Goal: Entertainment & Leisure: Consume media (video, audio)

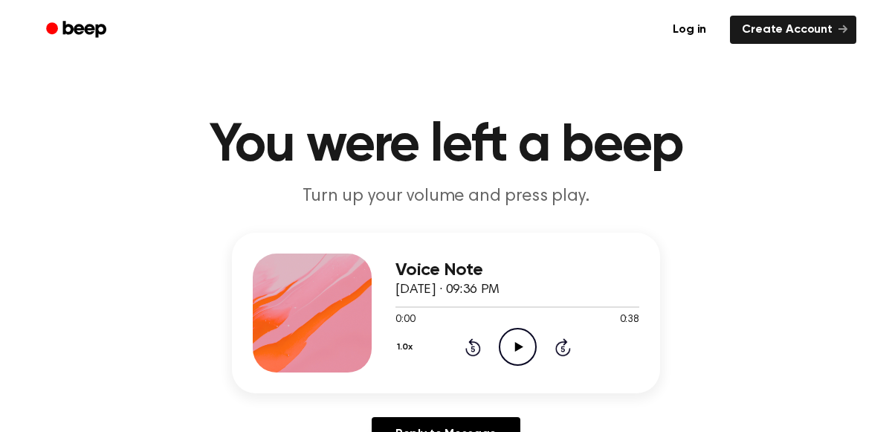
click at [519, 335] on icon "Play Audio" at bounding box center [518, 347] width 38 height 38
click at [519, 335] on icon "Pause Audio" at bounding box center [518, 347] width 38 height 38
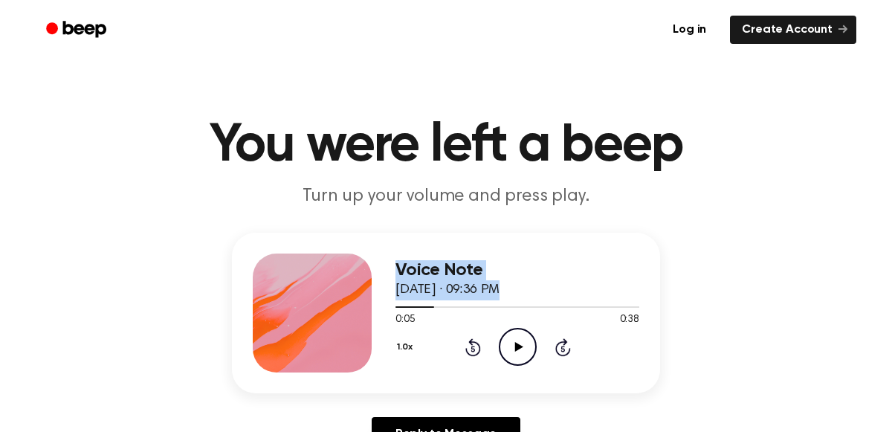
drag, startPoint x: 436, startPoint y: 307, endPoint x: 360, endPoint y: 314, distance: 76.1
click at [360, 314] on div "Voice Note September 9, 2025 · 09:36 PM 0:05 0:38 Your browser does not support…" at bounding box center [446, 313] width 428 height 161
click at [524, 346] on icon "Play Audio" at bounding box center [518, 347] width 38 height 38
drag, startPoint x: 431, startPoint y: 305, endPoint x: 364, endPoint y: 300, distance: 67.2
click at [364, 300] on div "Voice Note September 9, 2025 · 09:36 PM 0:07 0:38 Your browser does not support…" at bounding box center [446, 313] width 428 height 161
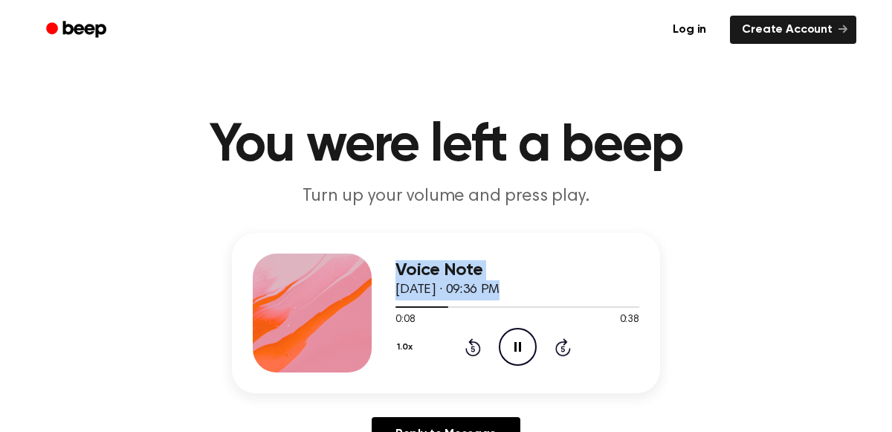
click at [465, 345] on icon "Rewind 5 seconds" at bounding box center [472, 346] width 16 height 19
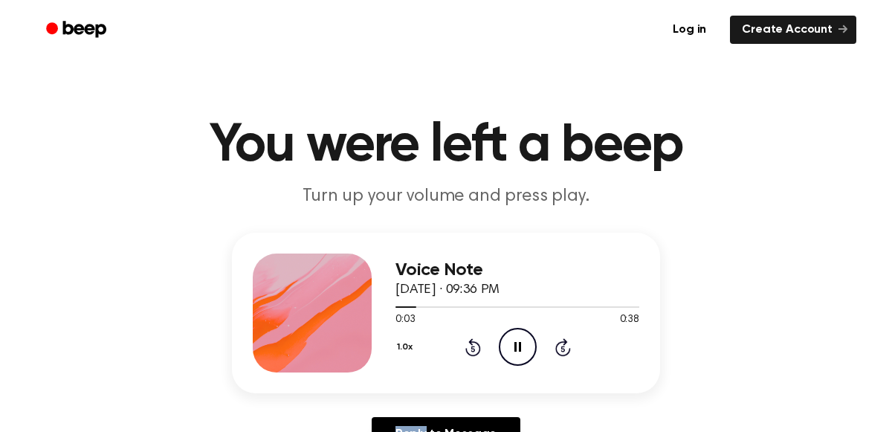
click at [465, 345] on icon "Rewind 5 seconds" at bounding box center [472, 346] width 16 height 19
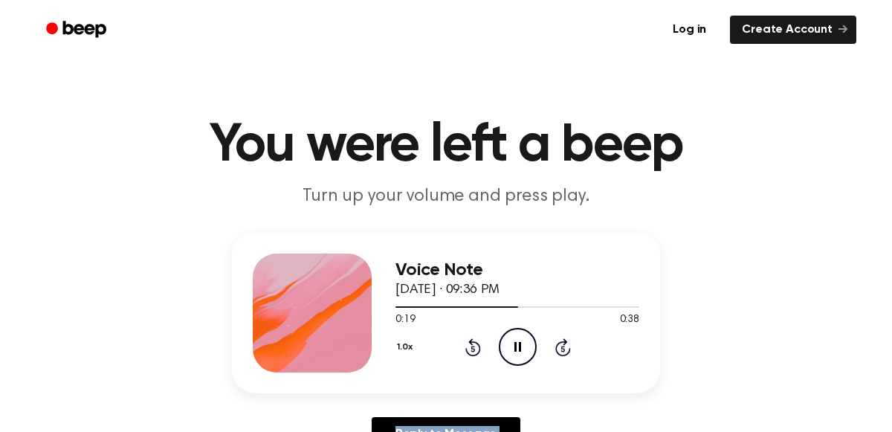
click at [465, 345] on icon "Rewind 5 seconds" at bounding box center [472, 346] width 16 height 19
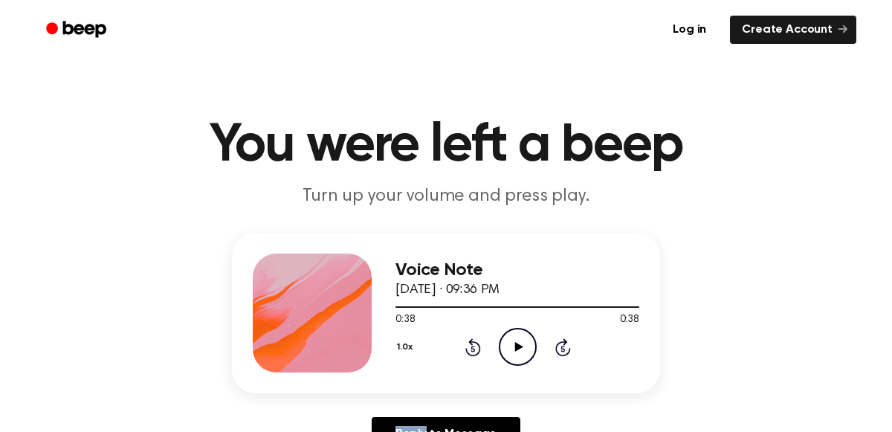
click at [500, 355] on circle at bounding box center [517, 346] width 36 height 36
click at [522, 346] on icon at bounding box center [518, 347] width 8 height 10
click at [505, 349] on icon "Play Audio" at bounding box center [518, 347] width 38 height 38
click at [514, 326] on div "0:00 0:38" at bounding box center [517, 320] width 244 height 16
click at [522, 340] on icon "Play Audio" at bounding box center [518, 347] width 38 height 38
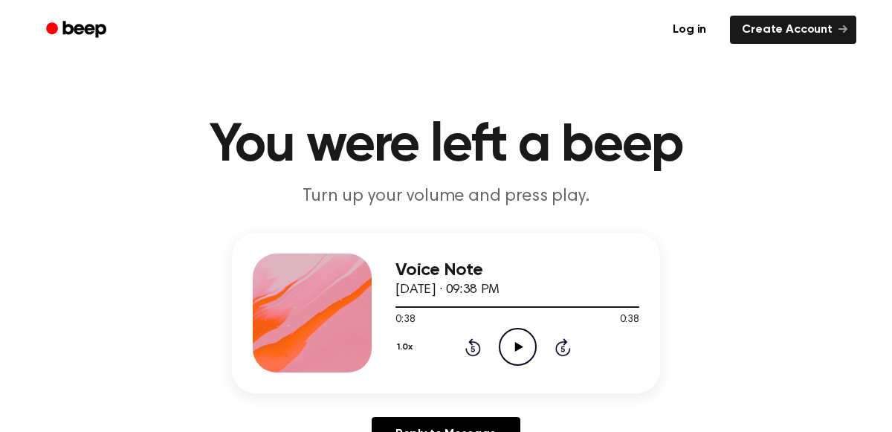
click at [508, 347] on icon "Play Audio" at bounding box center [518, 347] width 38 height 38
click at [508, 347] on icon "Pause Audio" at bounding box center [518, 347] width 38 height 38
drag, startPoint x: 540, startPoint y: 304, endPoint x: 437, endPoint y: 309, distance: 102.7
click at [437, 309] on div at bounding box center [517, 306] width 244 height 12
click at [523, 359] on icon "Play Audio" at bounding box center [518, 347] width 38 height 38
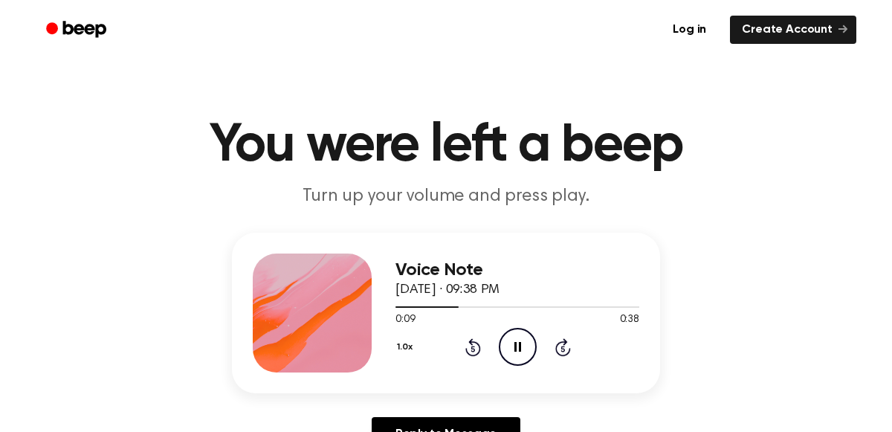
click at [476, 343] on icon at bounding box center [473, 347] width 16 height 18
click at [511, 346] on icon "Pause Audio" at bounding box center [518, 347] width 38 height 38
click at [511, 346] on icon "Play Audio" at bounding box center [518, 347] width 38 height 38
click at [473, 339] on icon "Rewind 5 seconds" at bounding box center [472, 346] width 16 height 19
click at [531, 340] on icon "Pause Audio" at bounding box center [518, 347] width 38 height 38
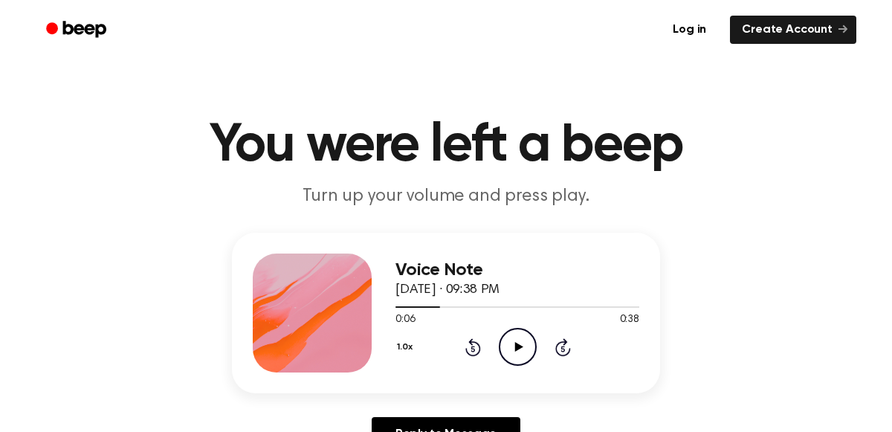
click at [515, 348] on icon at bounding box center [518, 347] width 8 height 10
click at [469, 346] on icon "Rewind 5 seconds" at bounding box center [472, 346] width 16 height 19
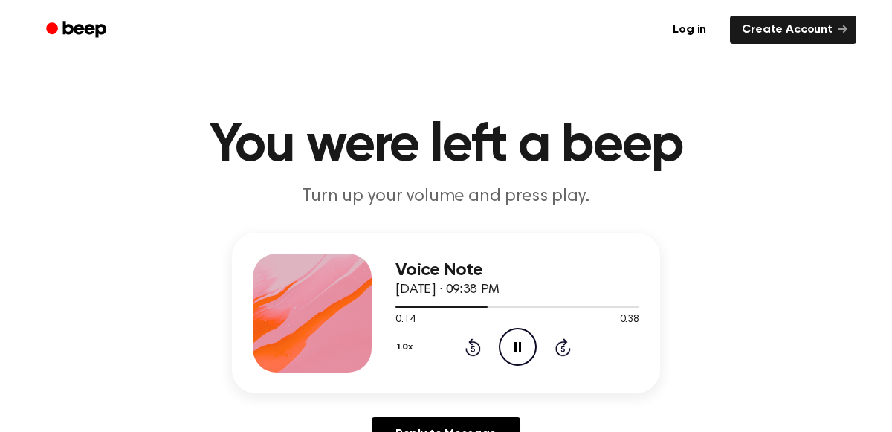
click at [522, 342] on icon "Pause Audio" at bounding box center [518, 347] width 38 height 38
click at [506, 341] on icon "Play Audio" at bounding box center [518, 347] width 38 height 38
click at [506, 341] on icon "Pause Audio" at bounding box center [518, 347] width 38 height 38
click at [507, 334] on icon "Play Audio" at bounding box center [518, 347] width 38 height 38
click at [507, 334] on icon "Pause Audio" at bounding box center [518, 347] width 38 height 38
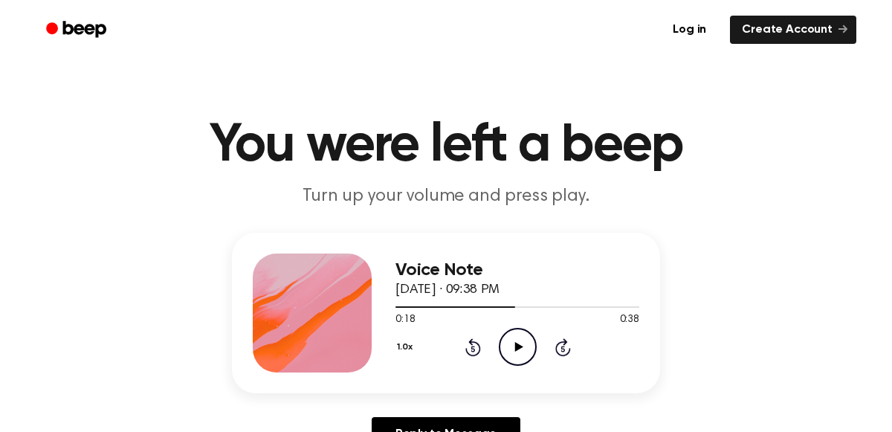
click at [508, 342] on icon "Play Audio" at bounding box center [518, 347] width 38 height 38
click at [508, 342] on icon "Pause Audio" at bounding box center [518, 347] width 38 height 38
click at [509, 343] on icon "Play Audio" at bounding box center [518, 347] width 38 height 38
click at [509, 343] on icon "Pause Audio" at bounding box center [518, 347] width 38 height 38
click at [506, 351] on icon "Play Audio" at bounding box center [518, 347] width 38 height 38
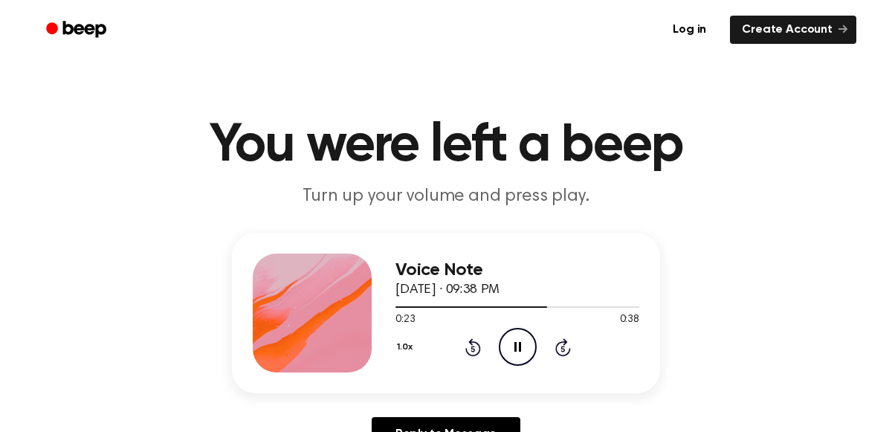
click at [506, 351] on icon "Pause Audio" at bounding box center [518, 347] width 38 height 38
click at [470, 340] on icon at bounding box center [473, 347] width 16 height 18
click at [533, 352] on icon "Play Audio" at bounding box center [518, 347] width 38 height 38
click at [533, 352] on icon "Pause Audio" at bounding box center [518, 347] width 38 height 38
click at [533, 352] on icon "Play Audio" at bounding box center [518, 347] width 38 height 38
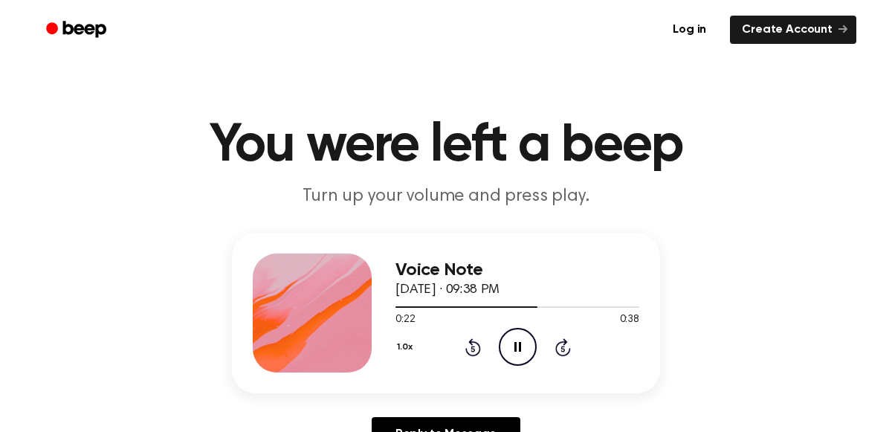
click at [524, 353] on icon "Pause Audio" at bounding box center [518, 347] width 38 height 38
click at [514, 341] on icon "Play Audio" at bounding box center [518, 347] width 38 height 38
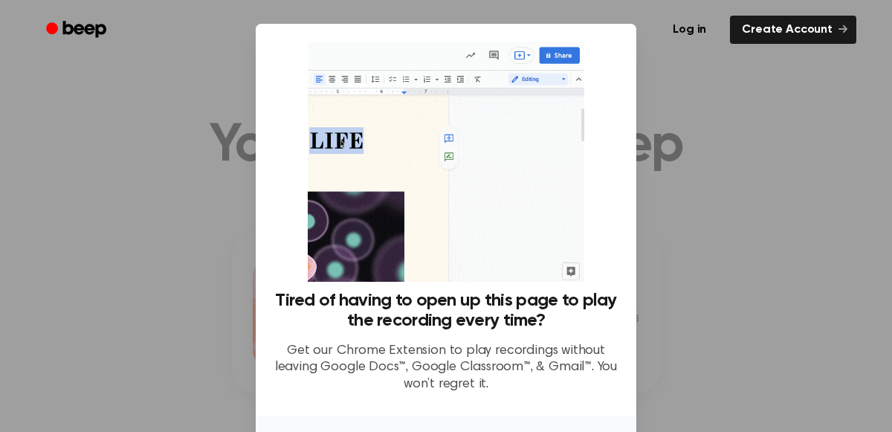
click at [671, 313] on div at bounding box center [446, 216] width 892 height 432
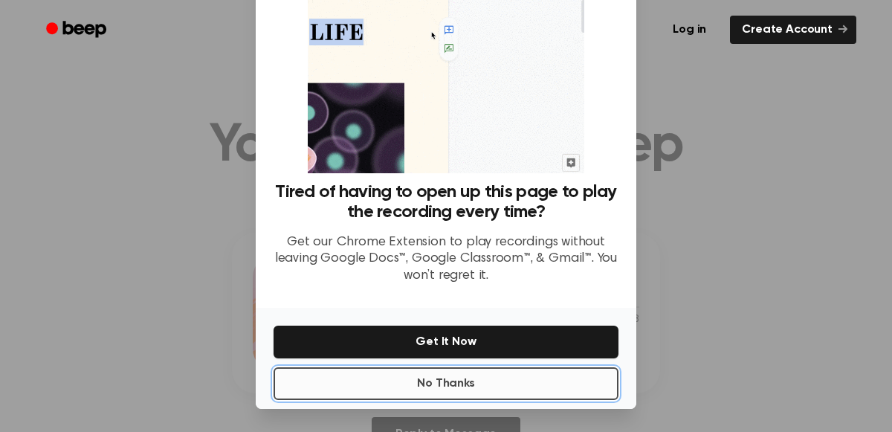
click at [479, 383] on button "No Thanks" at bounding box center [445, 383] width 345 height 33
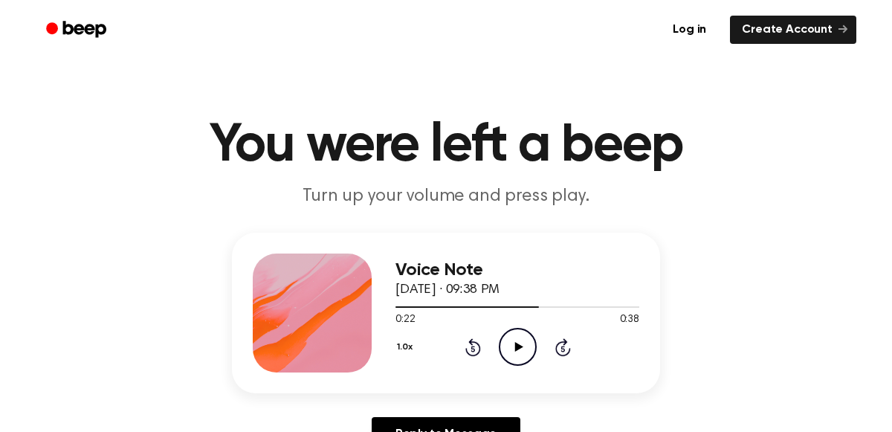
click at [525, 363] on circle at bounding box center [517, 346] width 36 height 36
click at [519, 343] on icon at bounding box center [517, 347] width 7 height 10
click at [519, 343] on icon "Play Audio" at bounding box center [518, 347] width 38 height 38
click at [519, 343] on icon at bounding box center [517, 347] width 7 height 10
click at [519, 343] on icon "Play Audio" at bounding box center [518, 347] width 38 height 38
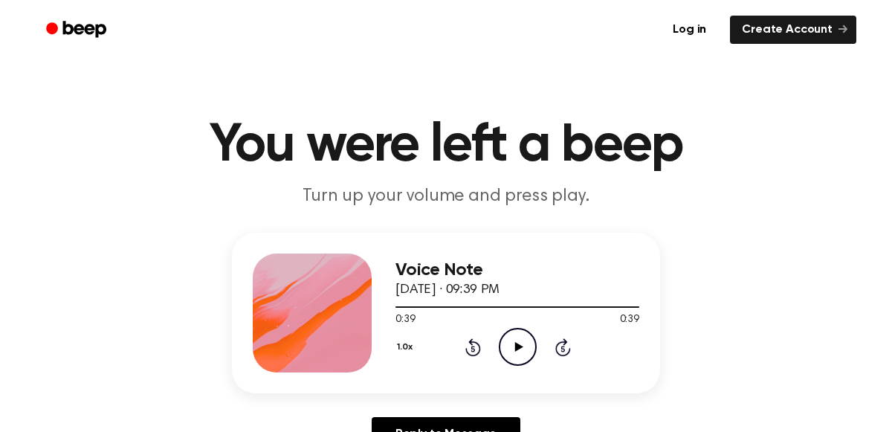
click at [519, 343] on icon "Play Audio" at bounding box center [518, 347] width 38 height 38
click at [514, 337] on icon "Play Audio" at bounding box center [518, 347] width 38 height 38
click at [514, 337] on icon "Pause Audio" at bounding box center [518, 347] width 38 height 38
click at [477, 344] on icon at bounding box center [473, 347] width 16 height 18
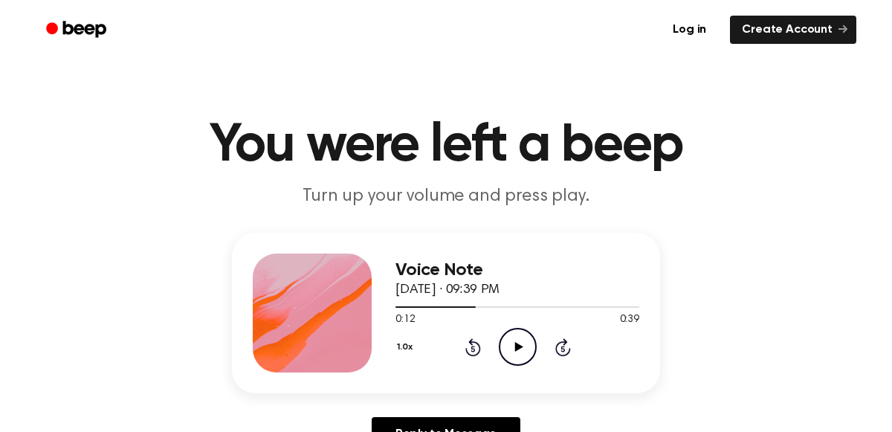
click at [477, 344] on icon at bounding box center [473, 347] width 16 height 18
click at [531, 337] on icon "Play Audio" at bounding box center [518, 347] width 38 height 38
click at [531, 337] on icon "Pause Audio" at bounding box center [518, 347] width 38 height 38
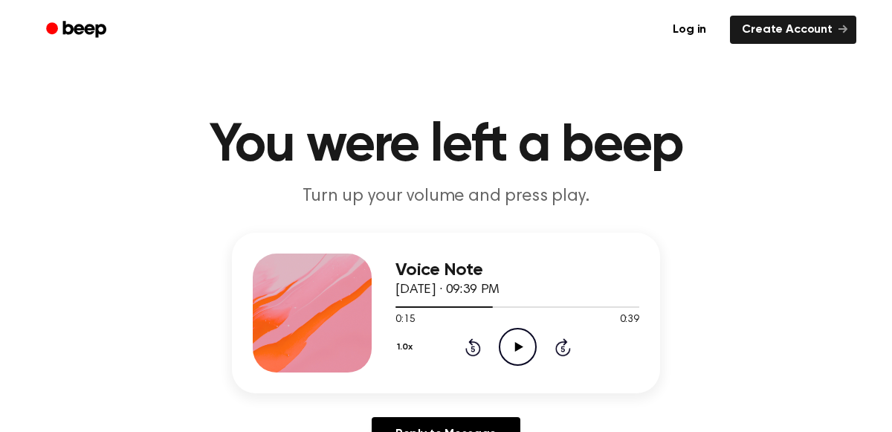
click at [505, 345] on icon "Play Audio" at bounding box center [518, 347] width 38 height 38
click at [482, 337] on div "1.0x Rewind 5 seconds Pause Audio Skip 5 seconds" at bounding box center [517, 347] width 244 height 38
click at [472, 342] on icon at bounding box center [473, 347] width 16 height 18
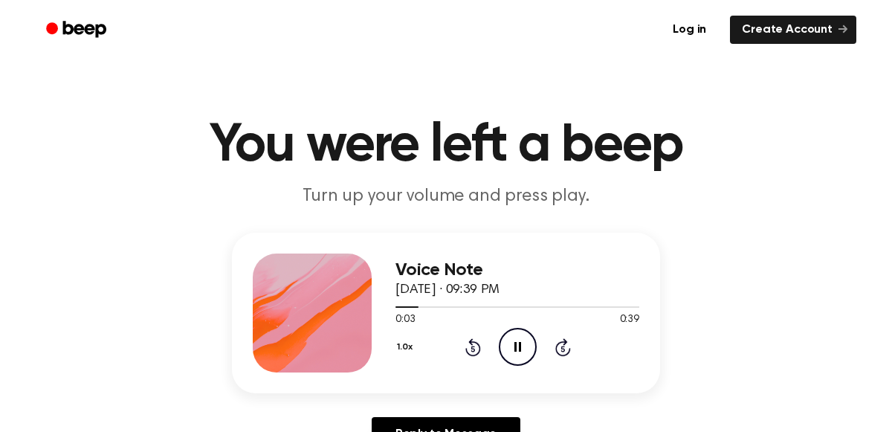
click at [566, 337] on icon "Skip 5 seconds" at bounding box center [562, 346] width 16 height 19
click at [502, 346] on icon "Pause Audio" at bounding box center [518, 347] width 38 height 38
click at [502, 346] on icon "Play Audio" at bounding box center [518, 347] width 38 height 38
click at [502, 347] on icon "Pause Audio" at bounding box center [518, 347] width 38 height 38
click at [510, 347] on icon "Play Audio" at bounding box center [518, 347] width 38 height 38
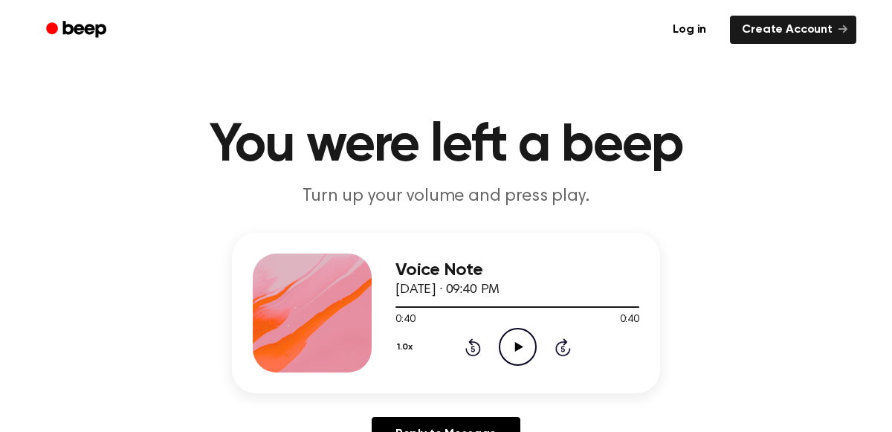
click at [510, 347] on icon "Play Audio" at bounding box center [518, 347] width 38 height 38
click at [510, 347] on icon "Pause Audio" at bounding box center [518, 347] width 38 height 38
click at [527, 352] on icon "Play Audio" at bounding box center [518, 347] width 38 height 38
click at [470, 346] on icon "Rewind 5 seconds" at bounding box center [472, 346] width 16 height 19
click at [522, 338] on icon "Pause Audio" at bounding box center [518, 347] width 38 height 38
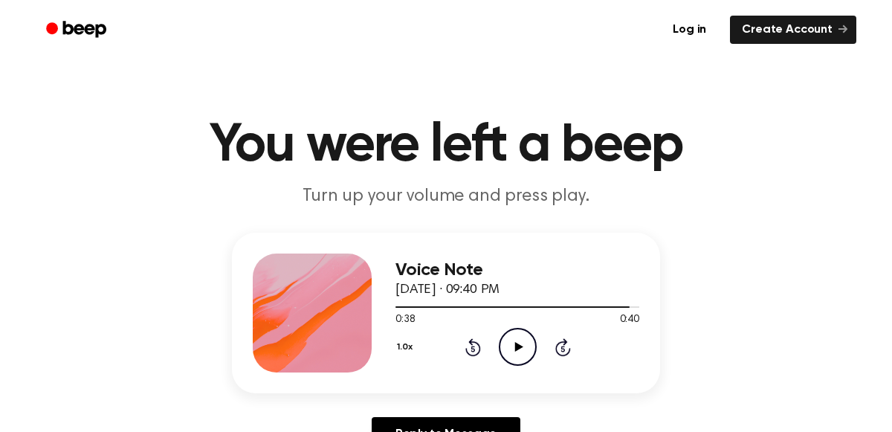
click at [501, 343] on icon "Play Audio" at bounding box center [518, 347] width 38 height 38
click at [501, 343] on icon "Pause Audio" at bounding box center [518, 347] width 38 height 38
drag, startPoint x: 618, startPoint y: 310, endPoint x: 585, endPoint y: 307, distance: 33.6
click at [585, 307] on div at bounding box center [517, 306] width 244 height 12
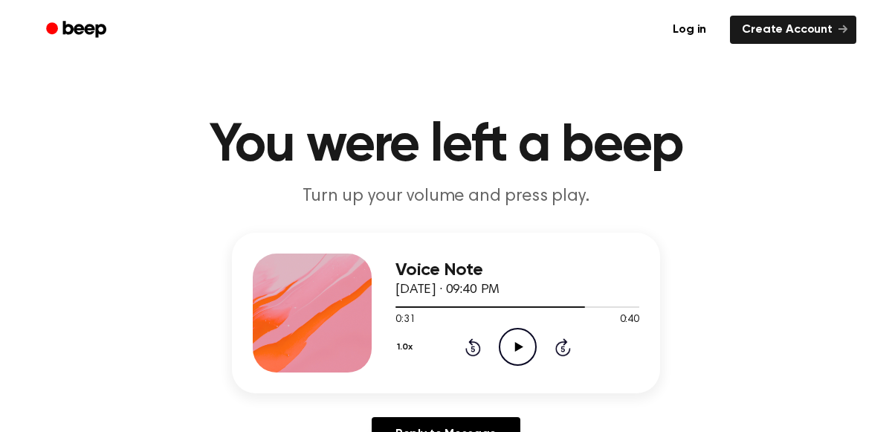
click at [531, 337] on icon "Play Audio" at bounding box center [518, 347] width 38 height 38
click at [531, 337] on icon "Pause Audio" at bounding box center [518, 347] width 38 height 38
click at [521, 345] on icon "Play Audio" at bounding box center [518, 347] width 38 height 38
click at [521, 345] on icon "Pause Audio" at bounding box center [518, 347] width 38 height 38
click at [531, 354] on icon "Play Audio" at bounding box center [518, 347] width 38 height 38
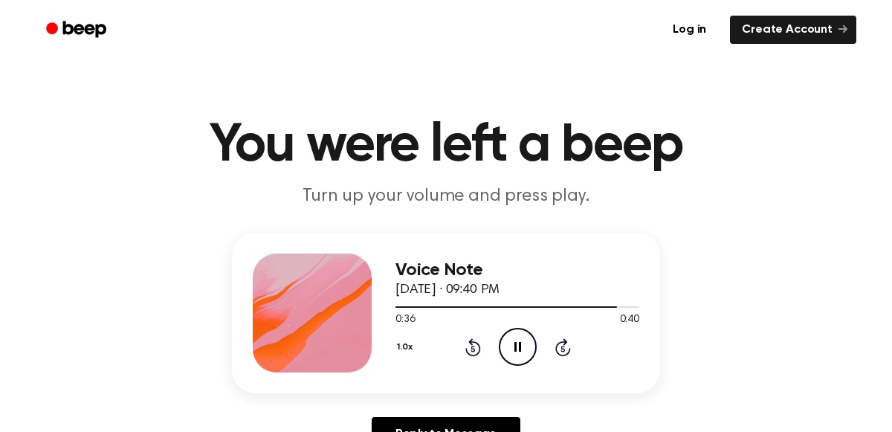
click at [532, 353] on icon "Pause Audio" at bounding box center [518, 347] width 38 height 38
